Goal: Use online tool/utility: Utilize a website feature to perform a specific function

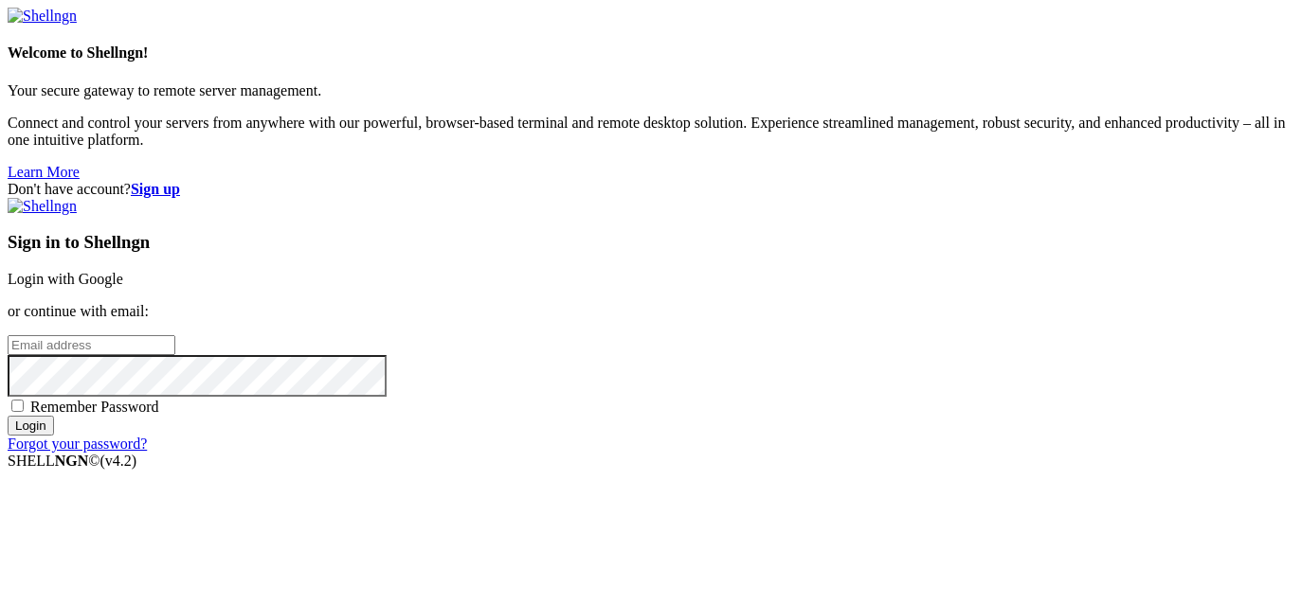
click at [123, 271] on link "Login with Google" at bounding box center [66, 279] width 116 height 16
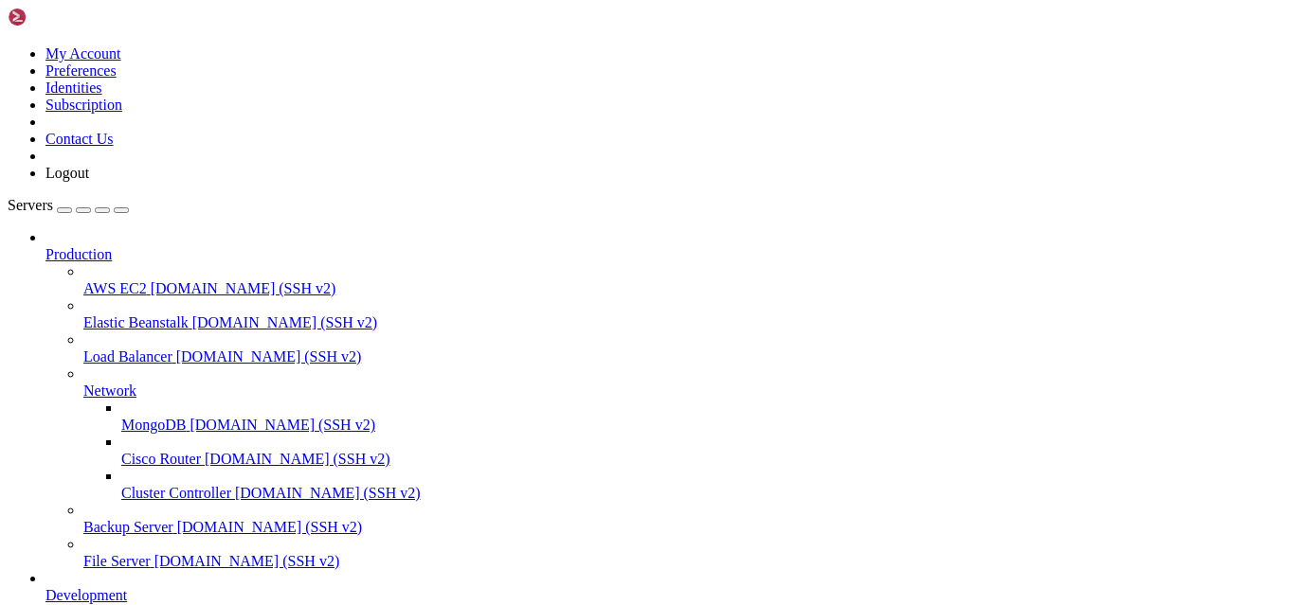
click at [45, 246] on icon at bounding box center [45, 246] width 0 height 0
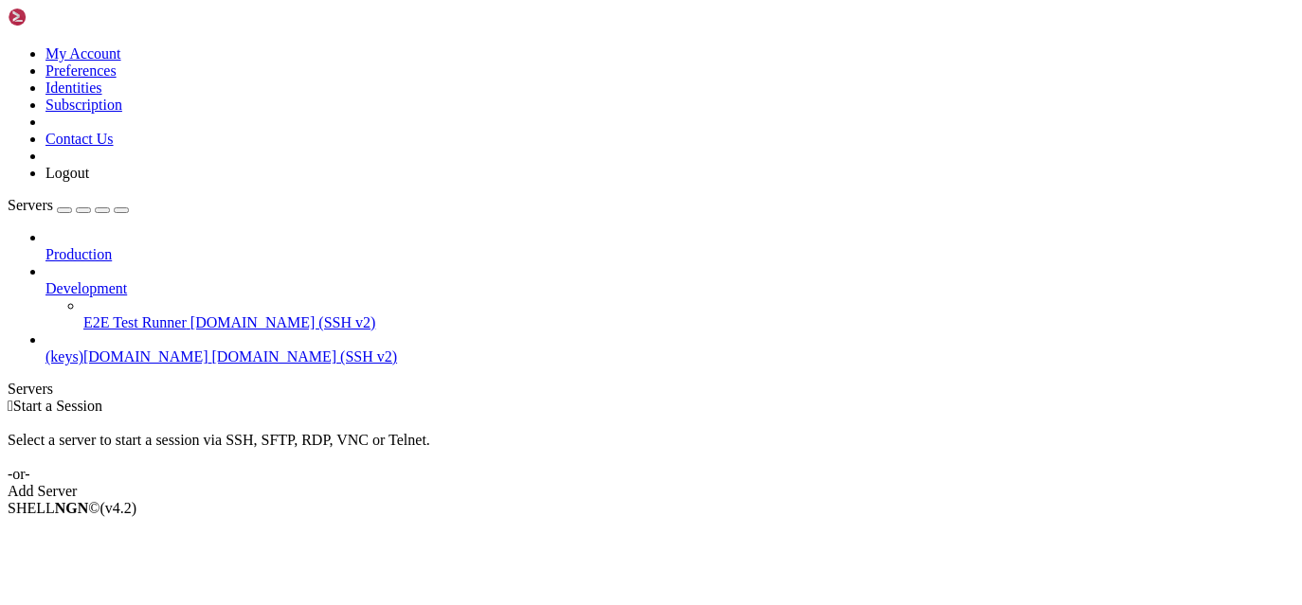
click at [211, 263] on div at bounding box center [669, 271] width 1249 height 17
click at [45, 280] on icon at bounding box center [45, 280] width 0 height 0
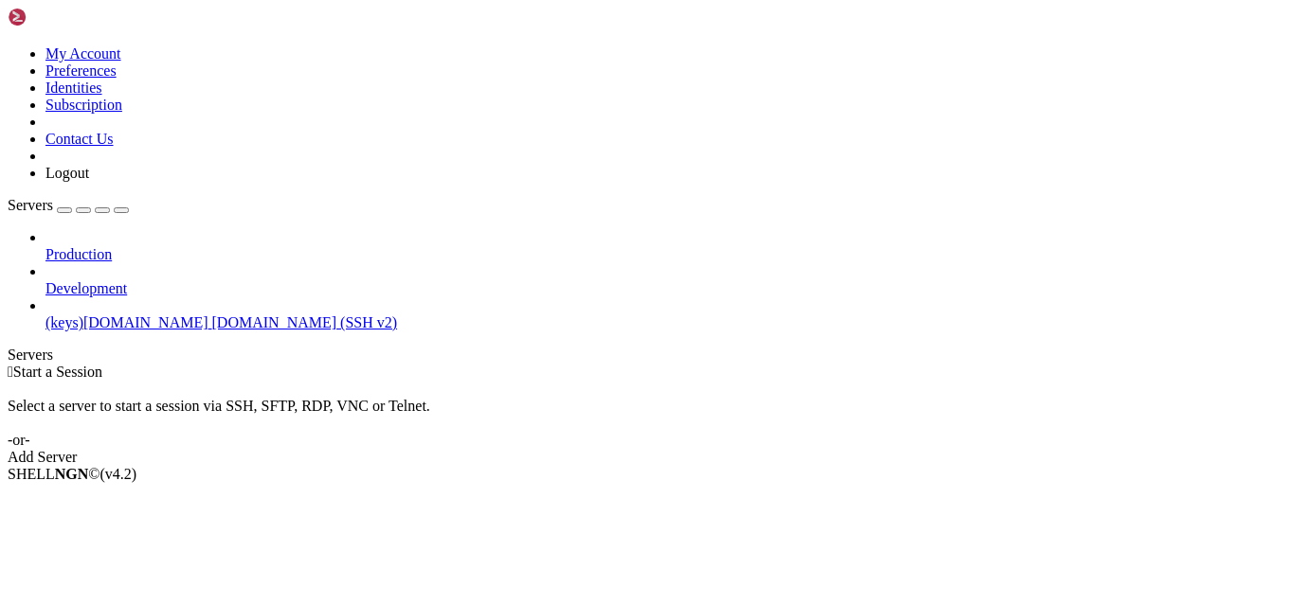
click at [212, 315] on span "[DOMAIN_NAME] (SSH v2)" at bounding box center [305, 323] width 186 height 16
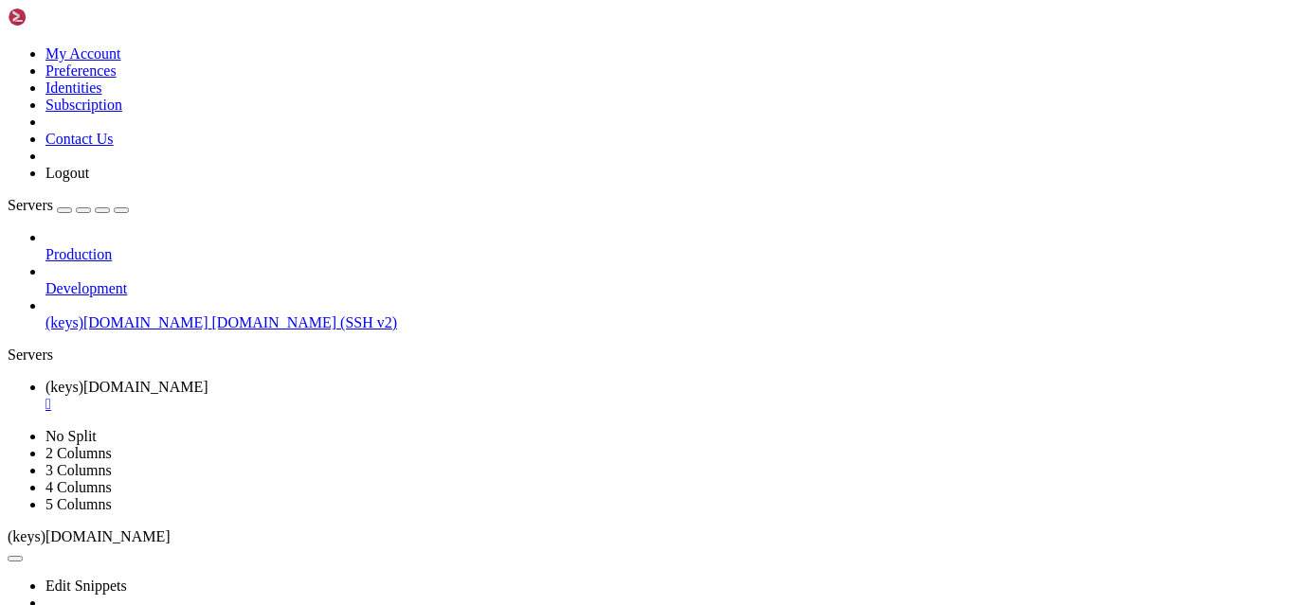
drag, startPoint x: 295, startPoint y: 917, endPoint x: 253, endPoint y: 972, distance: 69.0
drag, startPoint x: 354, startPoint y: 1115, endPoint x: 277, endPoint y: 1160, distance: 89.6
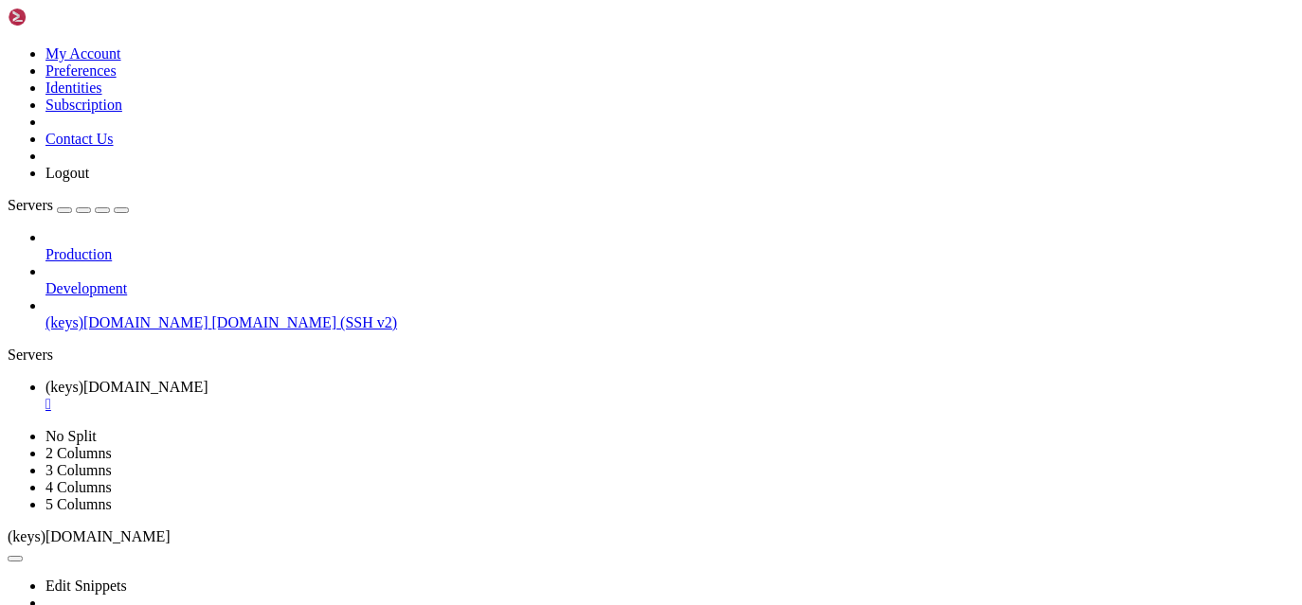
drag, startPoint x: 1066, startPoint y: 761, endPoint x: 1033, endPoint y: 1300, distance: 540.1
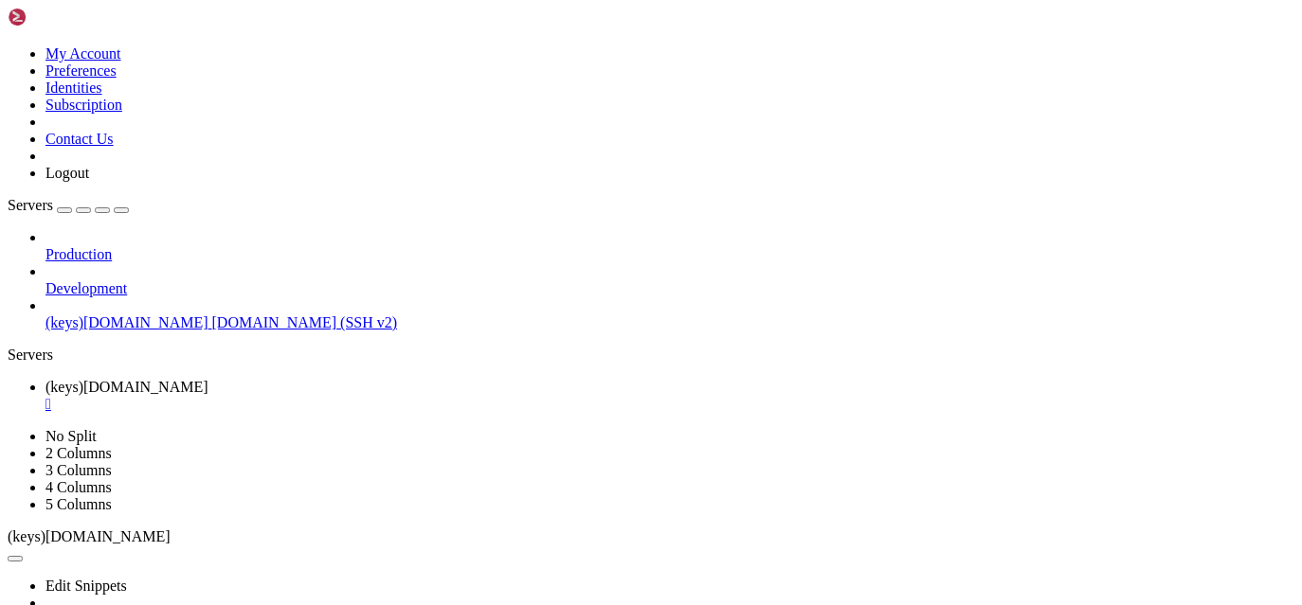
drag, startPoint x: 372, startPoint y: 1194, endPoint x: 321, endPoint y: 1191, distance: 51.2
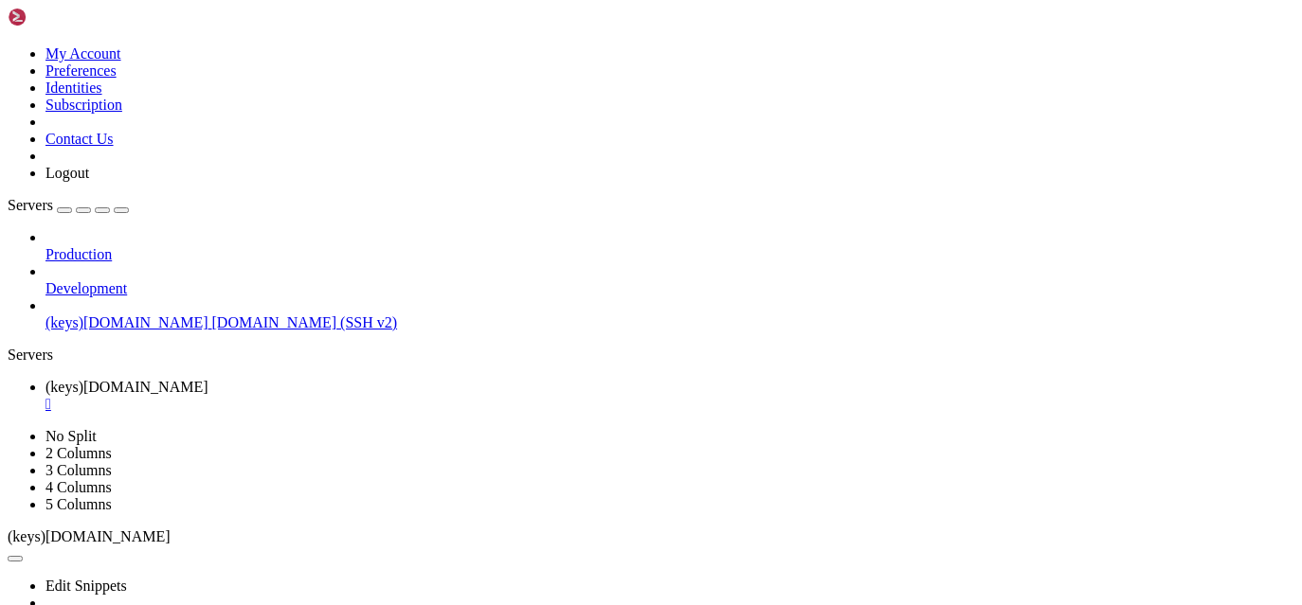
scroll to position [9874, 0]
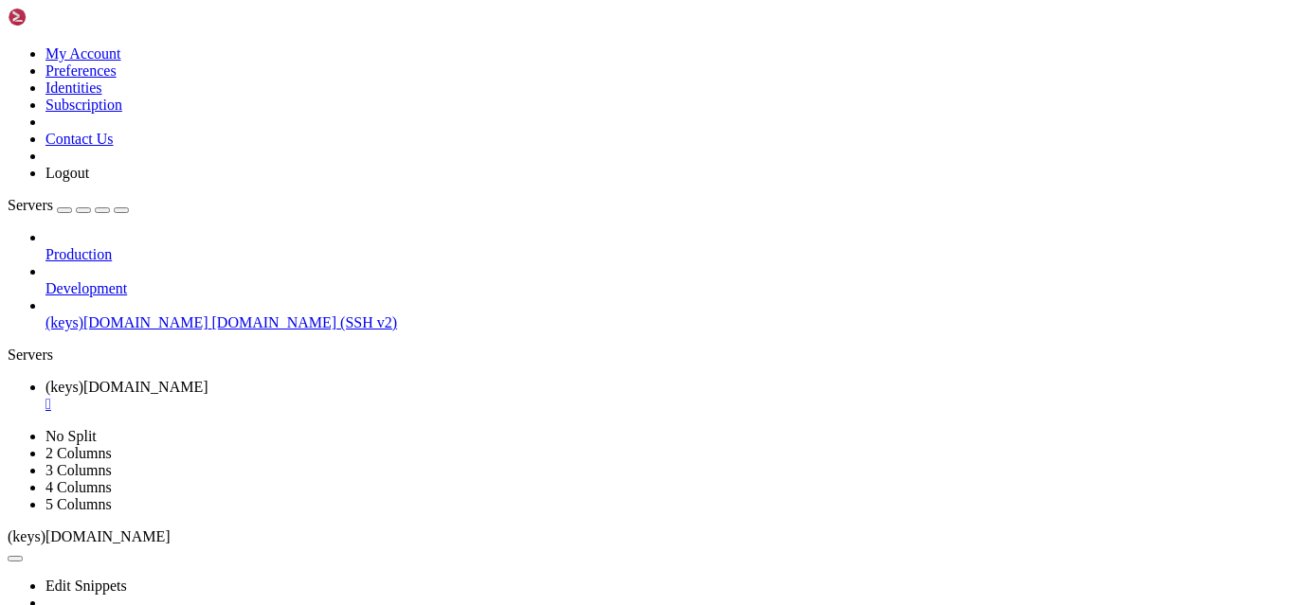
drag, startPoint x: 176, startPoint y: 1181, endPoint x: 316, endPoint y: 1180, distance: 140.2
drag, startPoint x: 308, startPoint y: 1181, endPoint x: 628, endPoint y: 1182, distance: 320.3
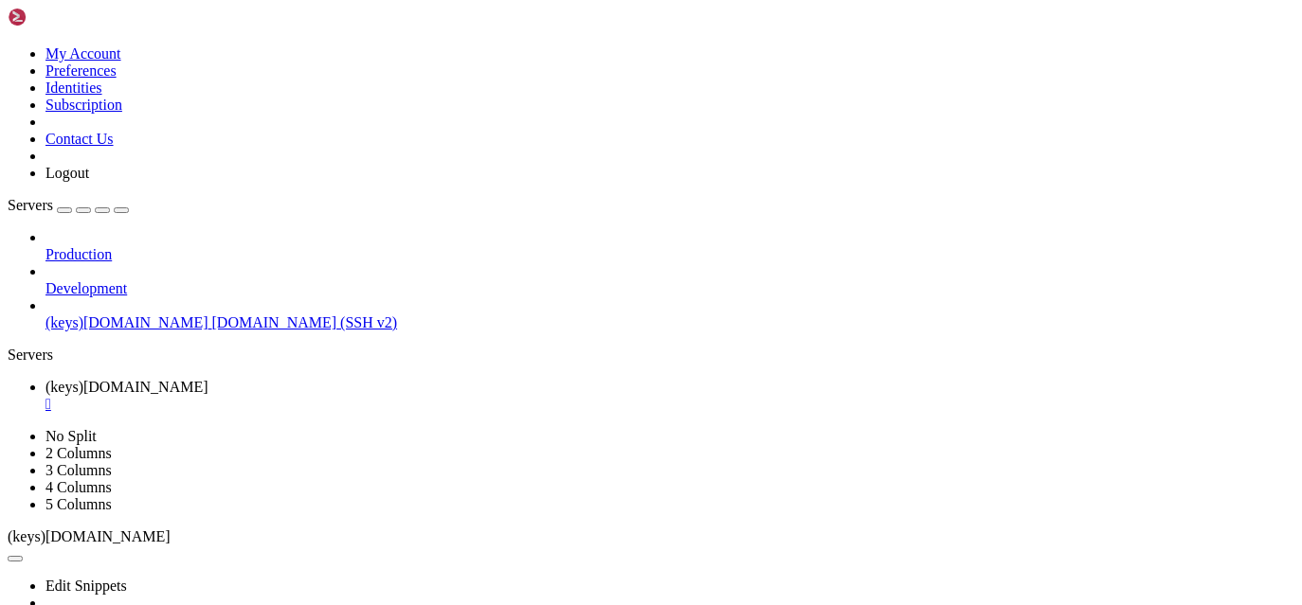
drag, startPoint x: 298, startPoint y: 1131, endPoint x: 664, endPoint y: 1149, distance: 367.1
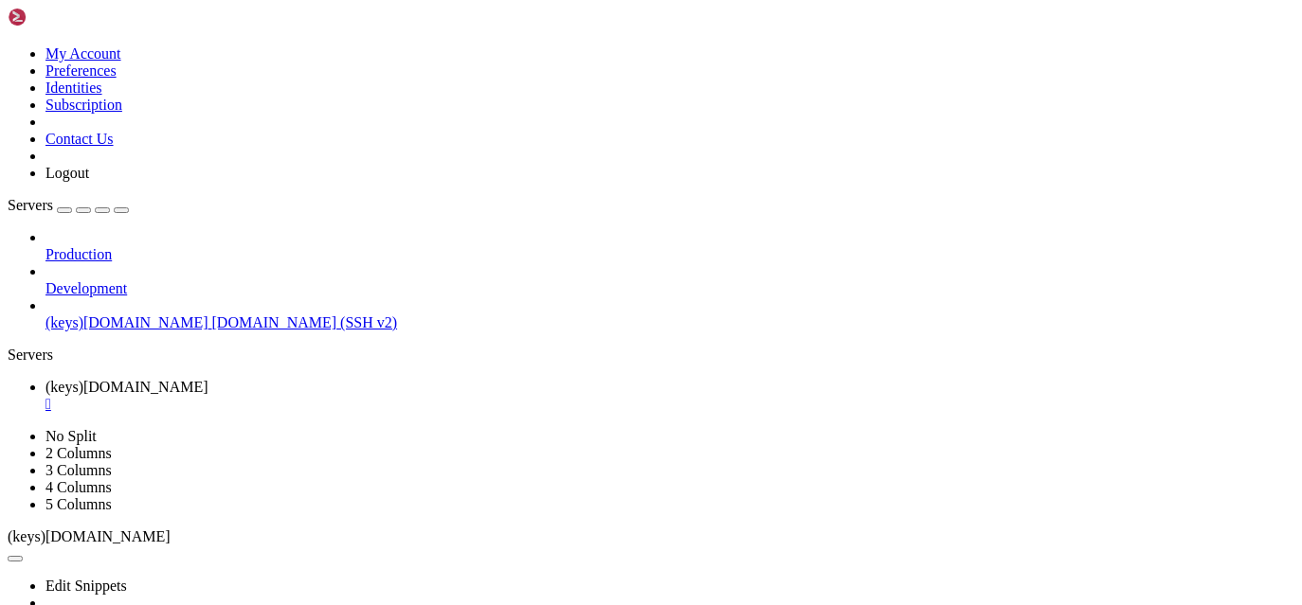
drag, startPoint x: 384, startPoint y: 1112, endPoint x: 319, endPoint y: 1162, distance: 81.1
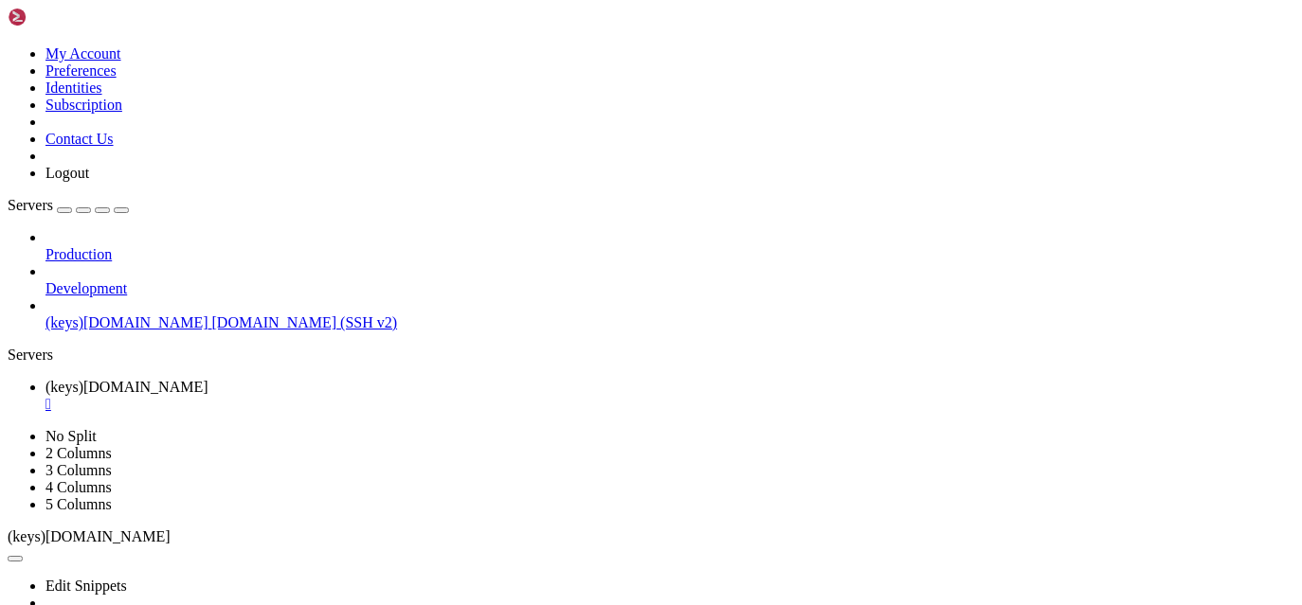
drag, startPoint x: 320, startPoint y: 1136, endPoint x: 314, endPoint y: 1175, distance: 39.4
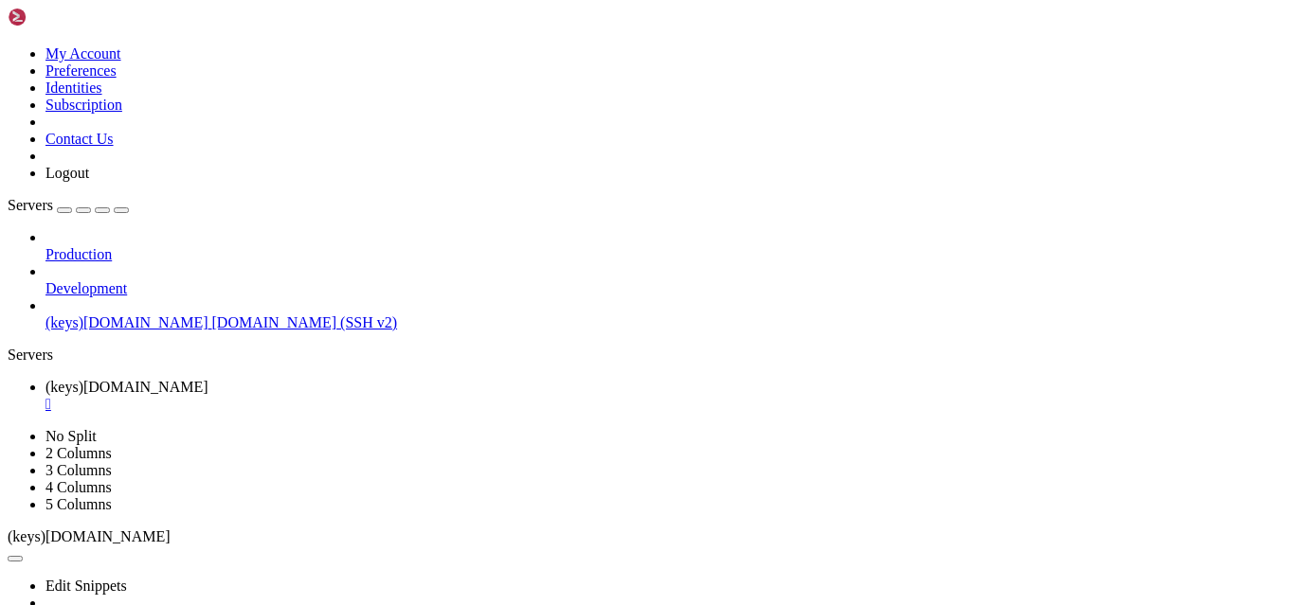
drag, startPoint x: 175, startPoint y: 1169, endPoint x: 266, endPoint y: 1158, distance: 91.7
drag, startPoint x: 324, startPoint y: 1171, endPoint x: 362, endPoint y: 1182, distance: 39.6
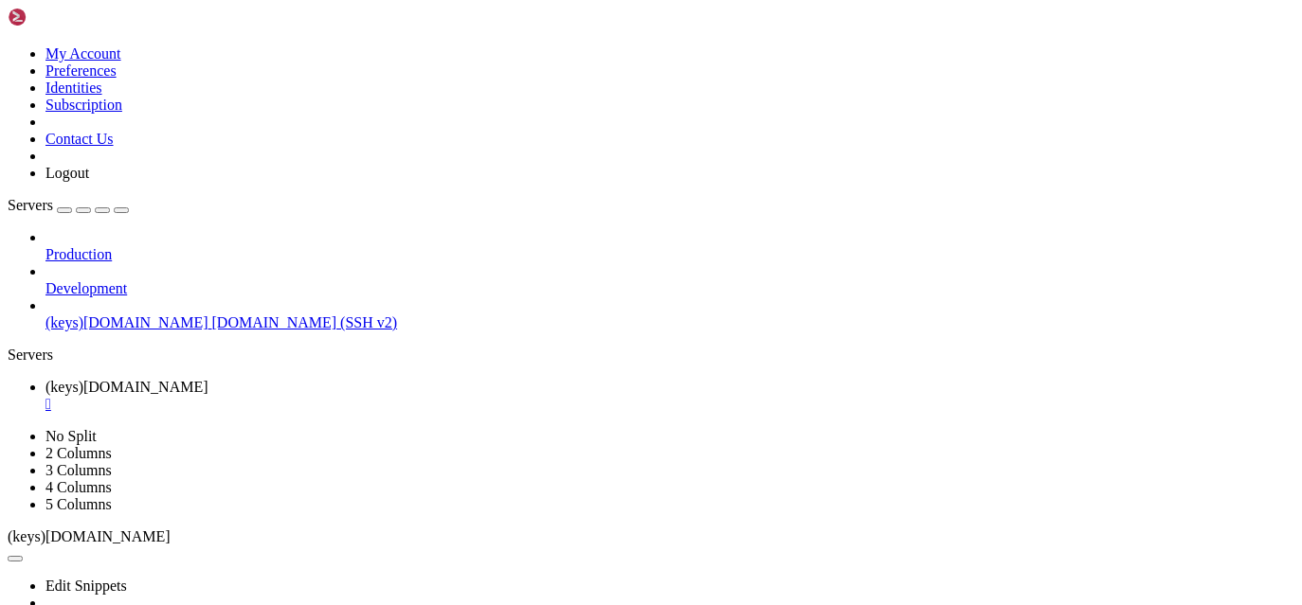
drag, startPoint x: 175, startPoint y: 1164, endPoint x: 258, endPoint y: 1163, distance: 82.4
drag, startPoint x: 241, startPoint y: 1164, endPoint x: 360, endPoint y: 1180, distance: 120.3
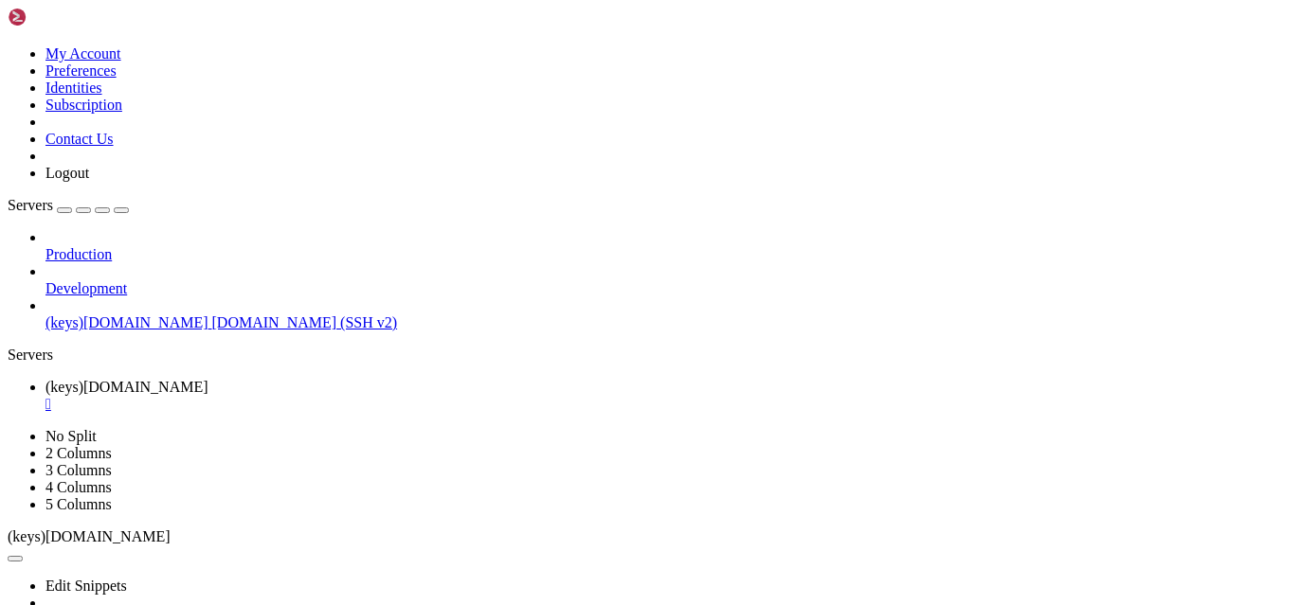
scroll to position [14497, 0]
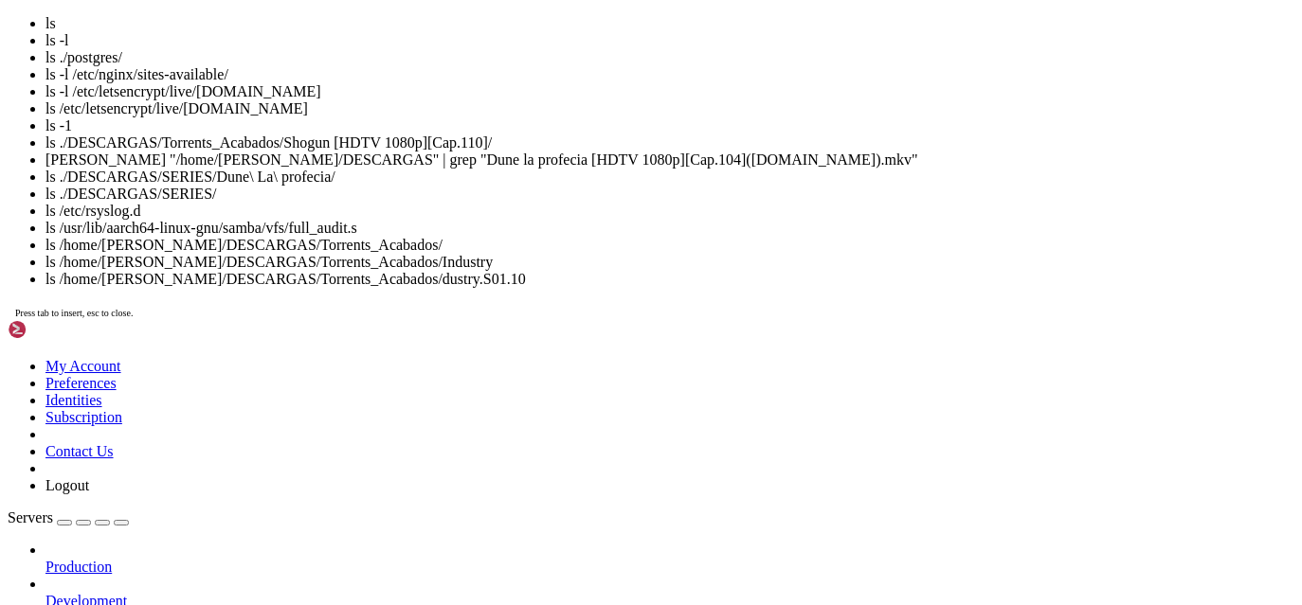
scroll to position [15270, 0]
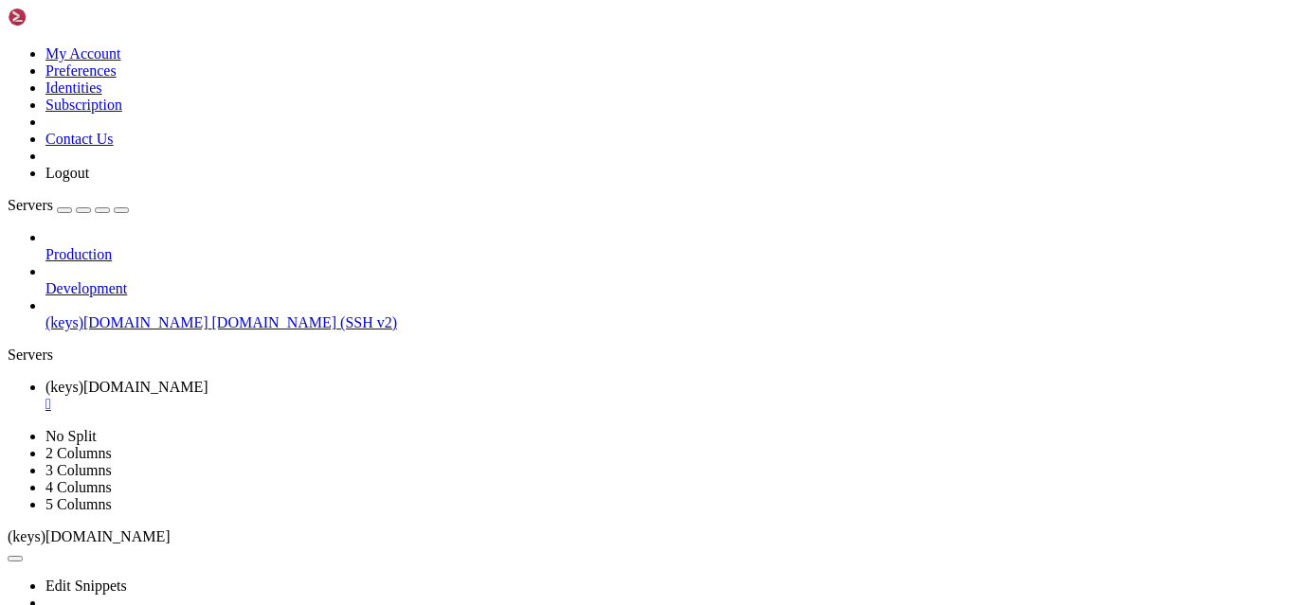
drag, startPoint x: 358, startPoint y: 1183, endPoint x: 309, endPoint y: 1172, distance: 50.6
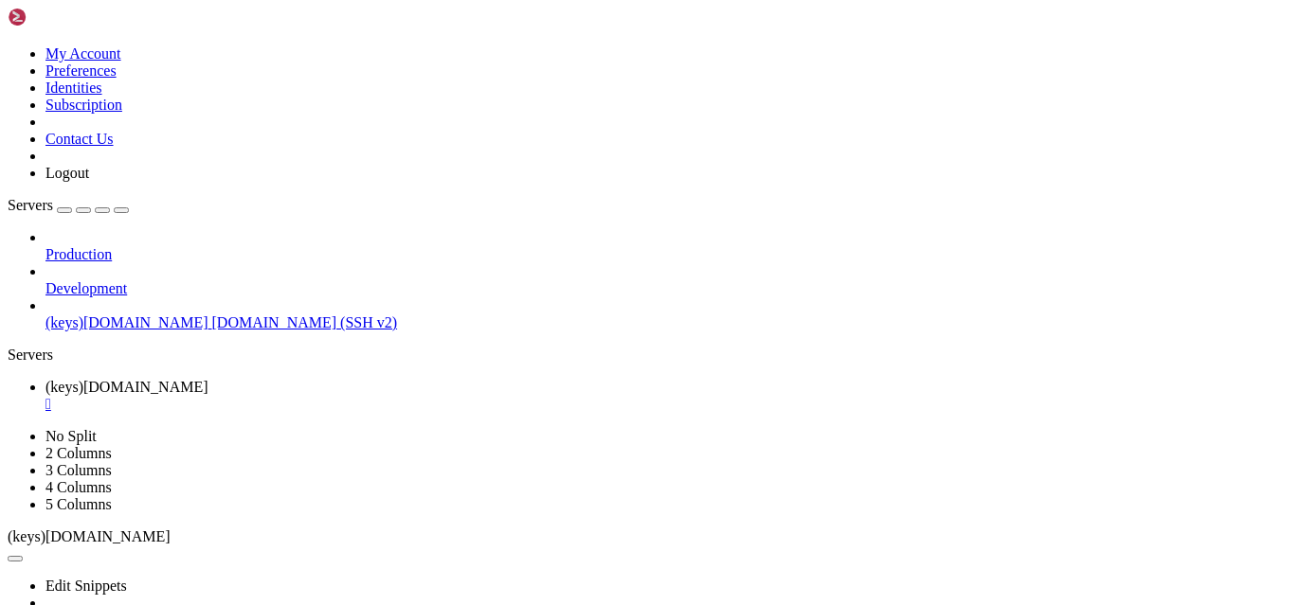
drag, startPoint x: 506, startPoint y: 1166, endPoint x: 401, endPoint y: 1185, distance: 106.9
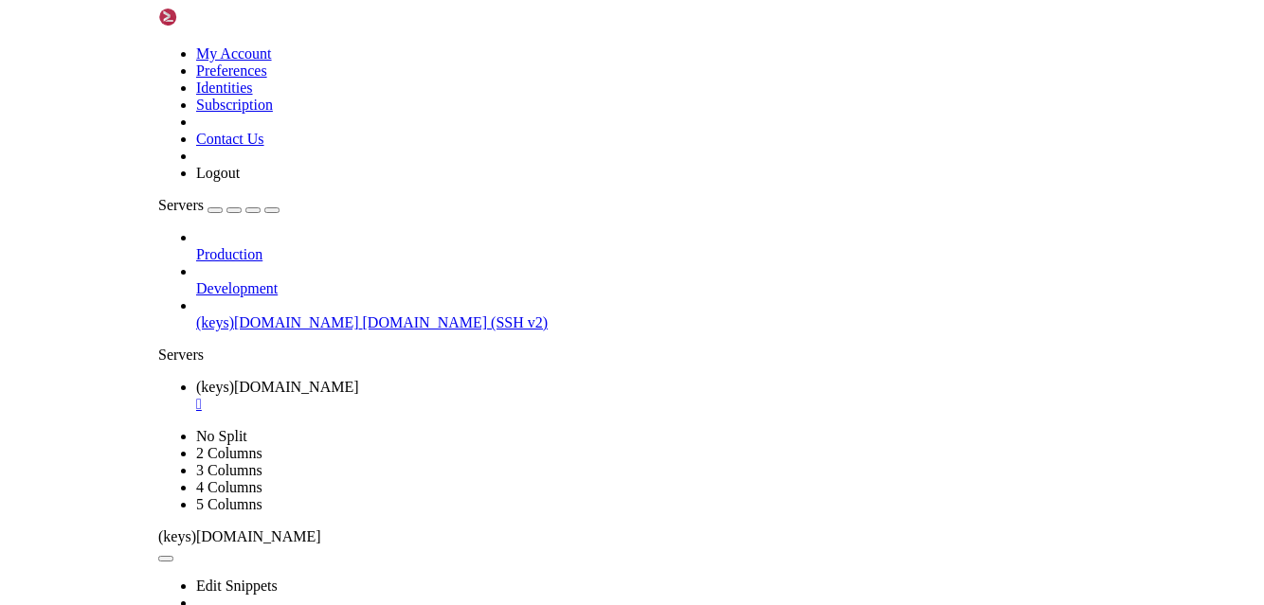
scroll to position [15705, 0]
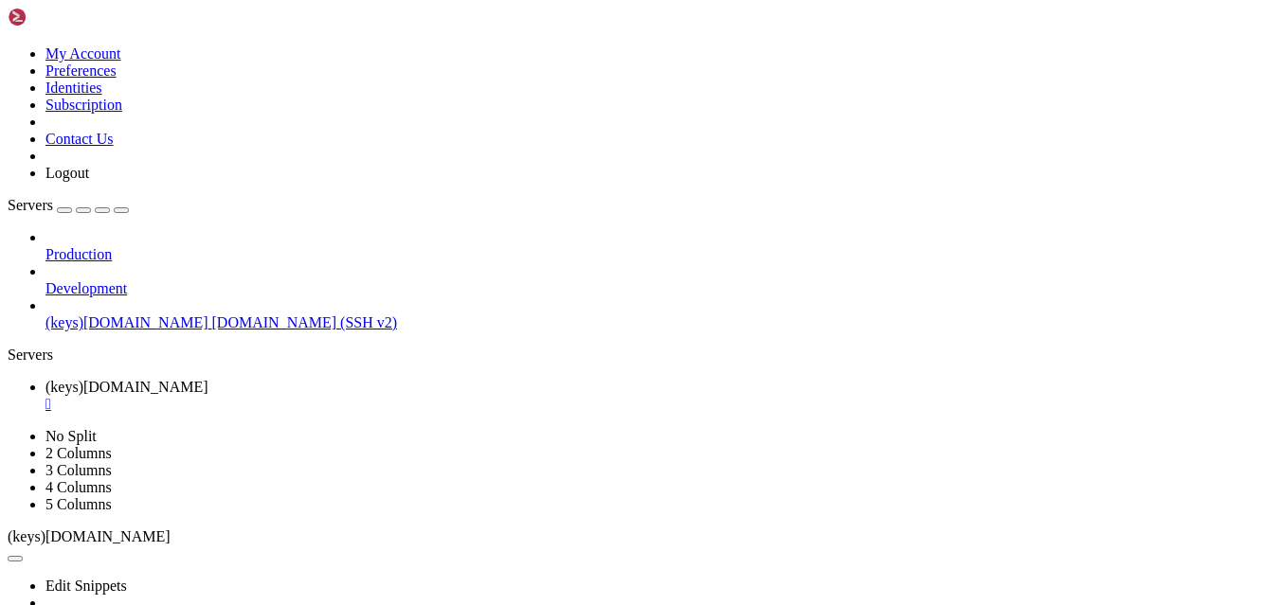
drag, startPoint x: 386, startPoint y: 1182, endPoint x: 339, endPoint y: 1160, distance: 51.7
drag, startPoint x: 658, startPoint y: 1274, endPoint x: 388, endPoint y: 1185, distance: 284.3
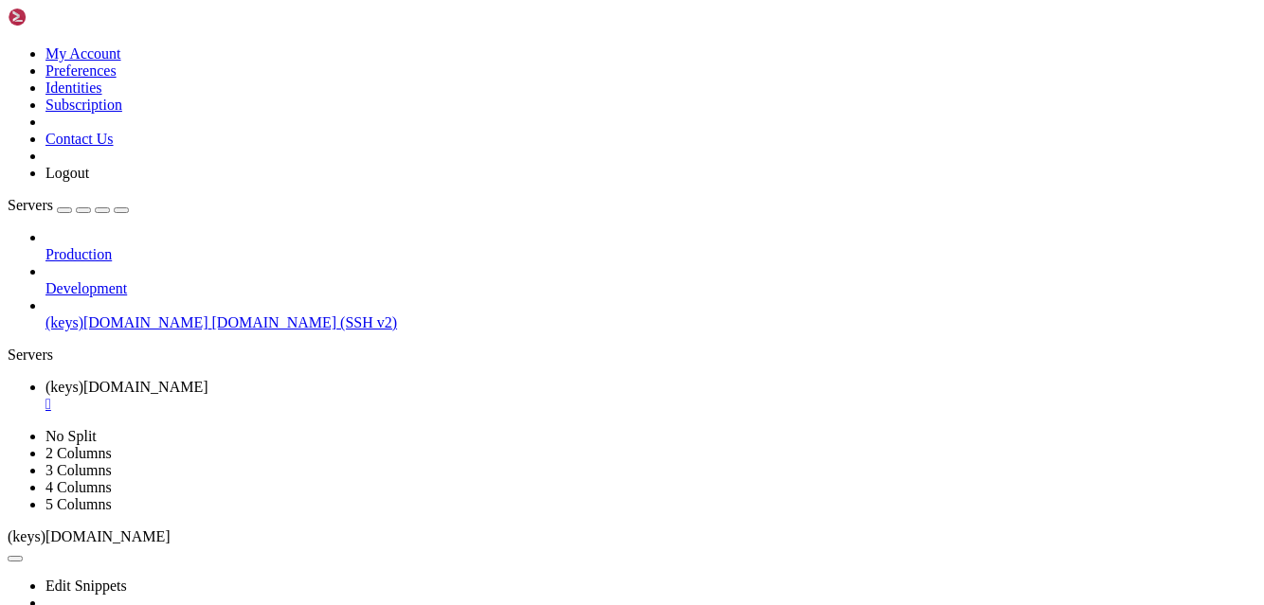
drag, startPoint x: 388, startPoint y: 1185, endPoint x: 336, endPoint y: 1185, distance: 51.2
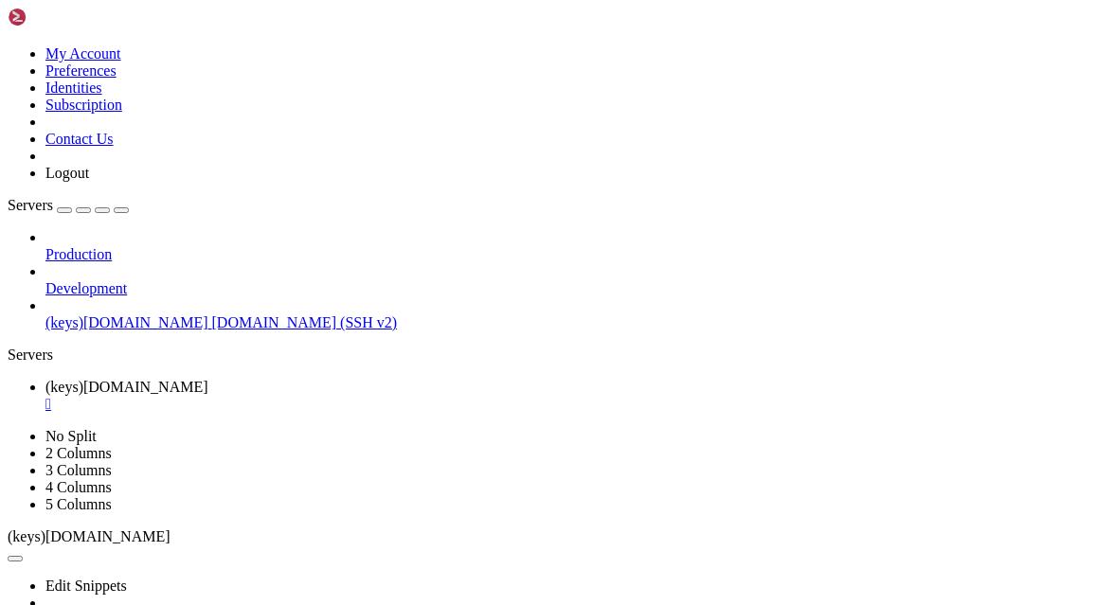
scroll to position [16059, 0]
drag, startPoint x: 480, startPoint y: 1151, endPoint x: 424, endPoint y: 1182, distance: 64.1
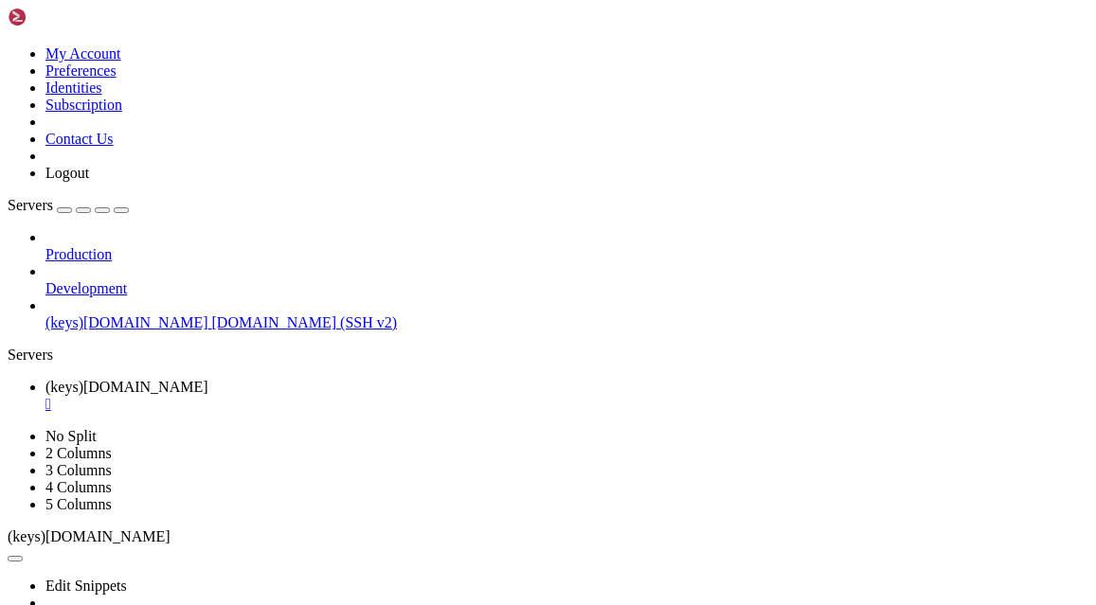
scroll to position [18024, 0]
drag, startPoint x: 264, startPoint y: 1189, endPoint x: 215, endPoint y: 1189, distance: 49.3
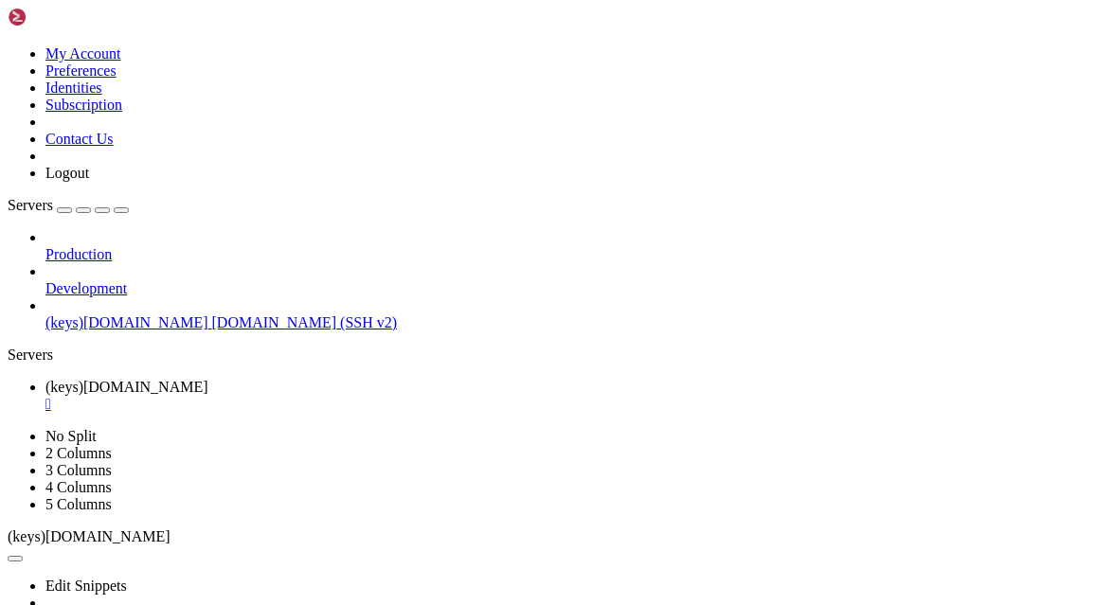
drag, startPoint x: 365, startPoint y: 1168, endPoint x: 298, endPoint y: 1189, distance: 69.5
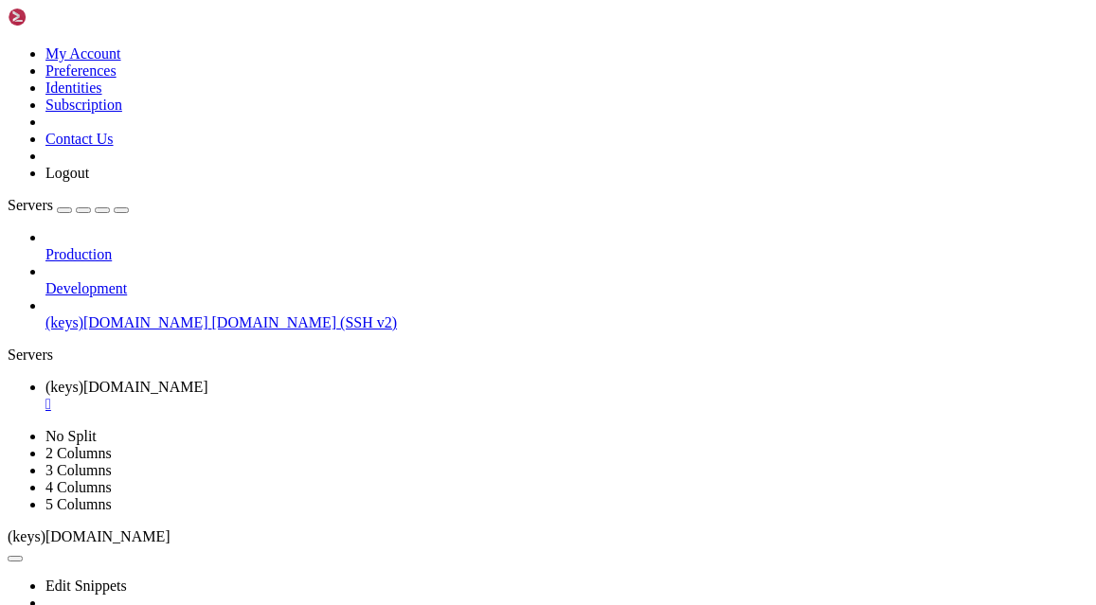
drag, startPoint x: 159, startPoint y: 1128, endPoint x: 137, endPoint y: 1126, distance: 21.9
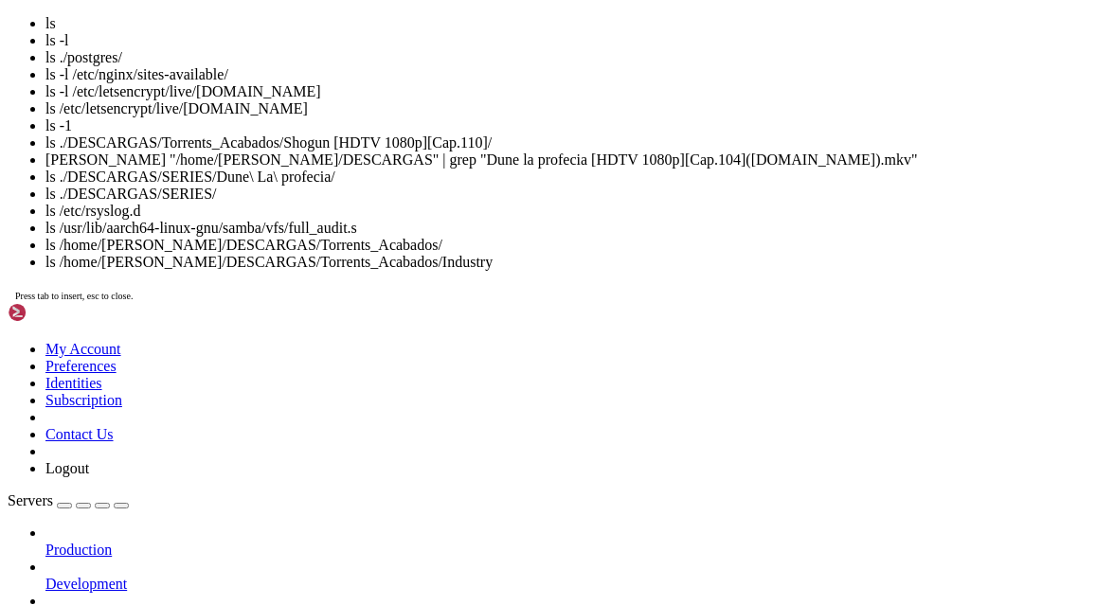
scroll to position [19345, 0]
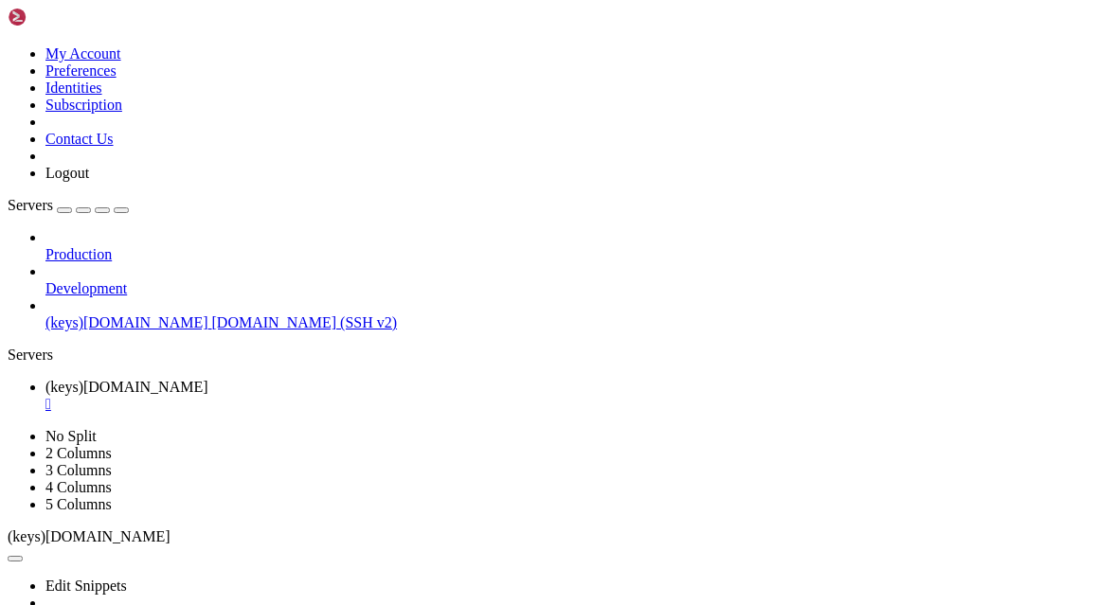
click at [400, 396] on div "" at bounding box center [566, 404] width 1043 height 17
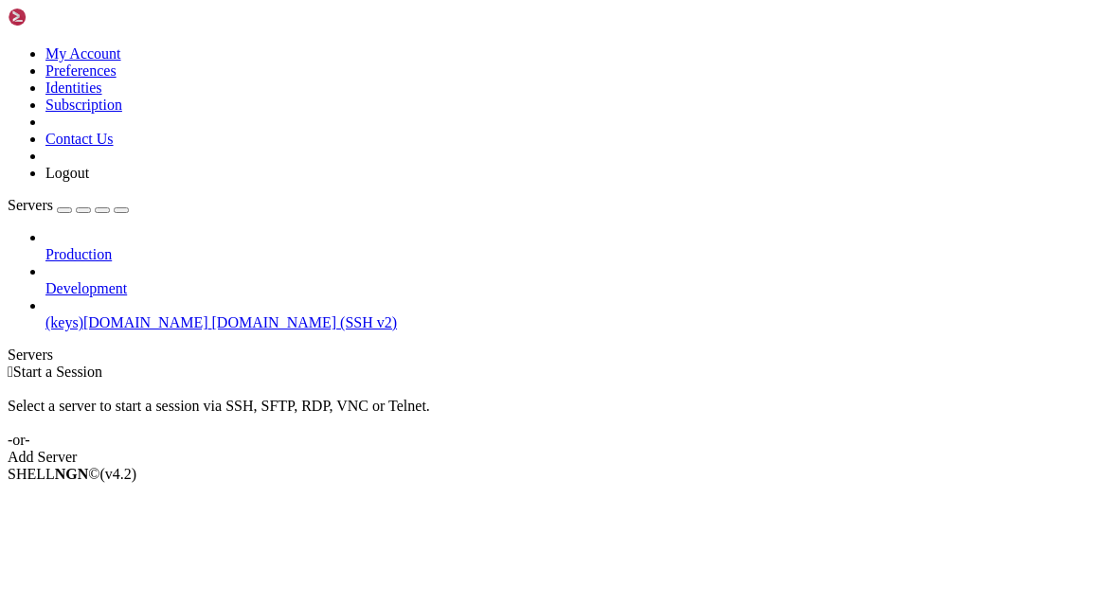
click at [87, 315] on span "(keys)[DOMAIN_NAME]" at bounding box center [126, 323] width 163 height 16
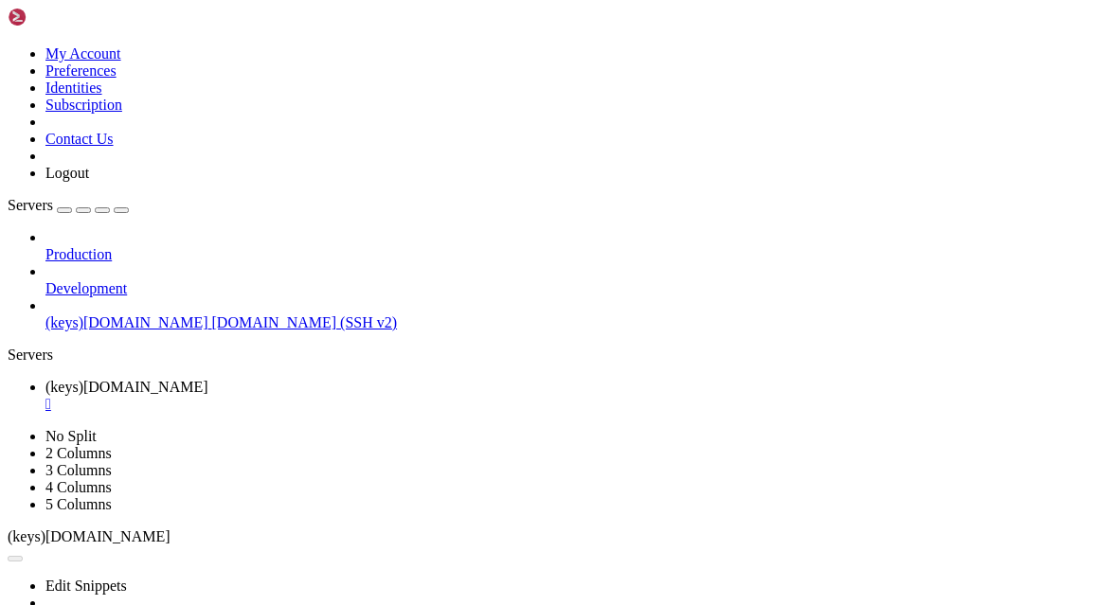
scroll to position [0, 0]
